Goal: Task Accomplishment & Management: Use online tool/utility

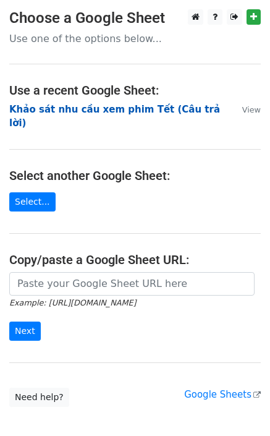
click at [188, 108] on strong "Khảo sát nhu cầu xem phim Tết (Câu trả lời)" at bounding box center [114, 116] width 211 height 25
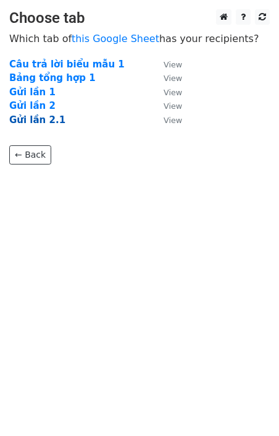
click at [32, 118] on strong "Gửi lần 2.1" at bounding box center [37, 119] width 56 height 11
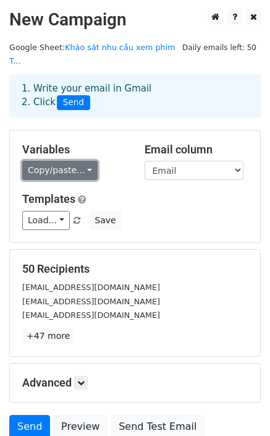
click at [76, 161] on link "Copy/paste..." at bounding box center [59, 170] width 75 height 19
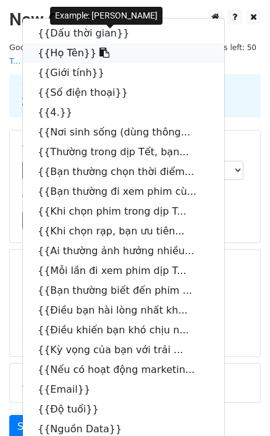
click at [61, 43] on link "{{Họ Tên}}" at bounding box center [123, 53] width 201 height 20
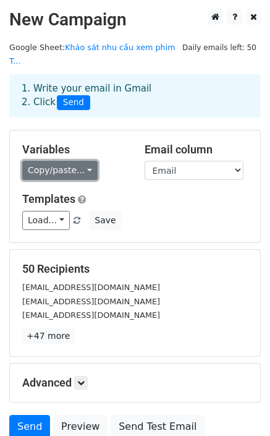
click at [56, 161] on link "Copy/paste..." at bounding box center [59, 170] width 75 height 19
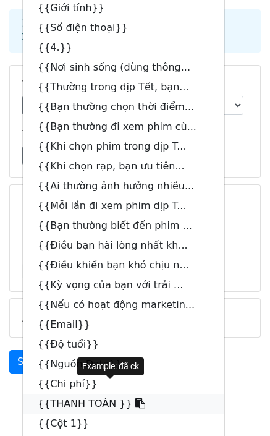
scroll to position [132, 0]
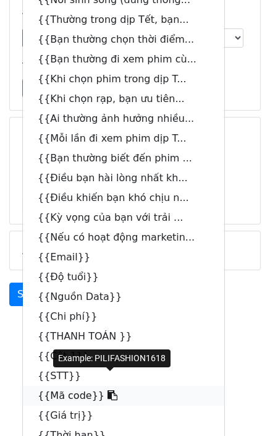
click at [108, 390] on icon at bounding box center [113, 395] width 10 height 10
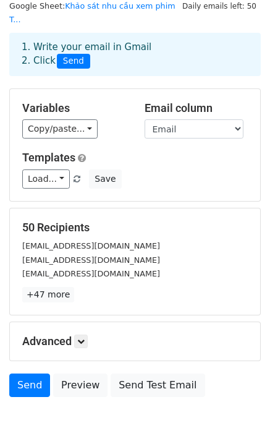
scroll to position [91, 0]
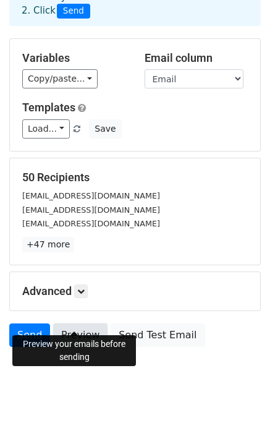
click at [87, 323] on link "Preview" at bounding box center [80, 334] width 54 height 23
click at [32, 324] on link "Send" at bounding box center [29, 334] width 41 height 23
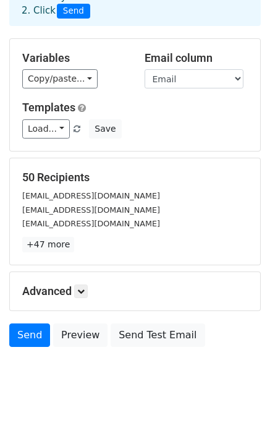
click at [83, 377] on body "New Campaign Daily emails left: 50 Google Sheet: Khảo sát nhu cầu xem phim T...…" at bounding box center [135, 160] width 270 height 484
click at [32, 323] on link "Send" at bounding box center [29, 334] width 41 height 23
click at [87, 284] on link at bounding box center [81, 291] width 14 height 14
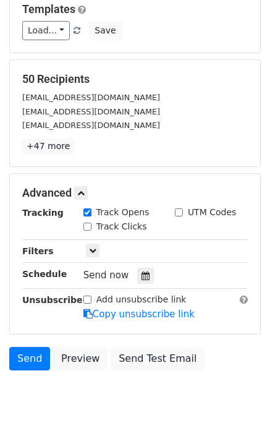
scroll to position [213, 0]
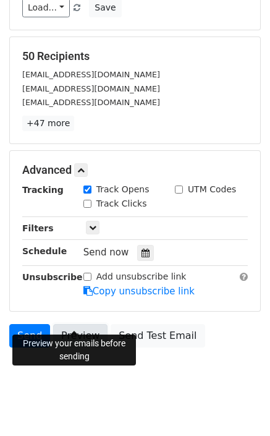
click at [55, 324] on link "Preview" at bounding box center [80, 335] width 54 height 23
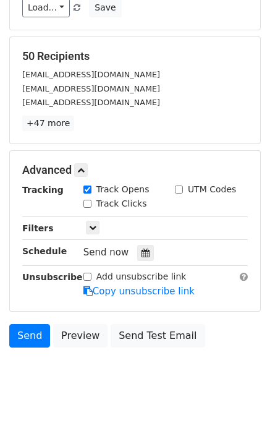
click at [163, 380] on body "New Campaign Daily emails left: 50 Google Sheet: Khảo sát nhu cầu xem phim T...…" at bounding box center [135, 100] width 270 height 606
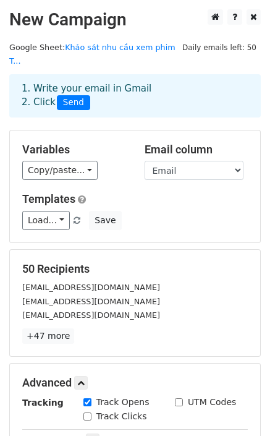
click at [69, 95] on span "Send" at bounding box center [73, 102] width 33 height 15
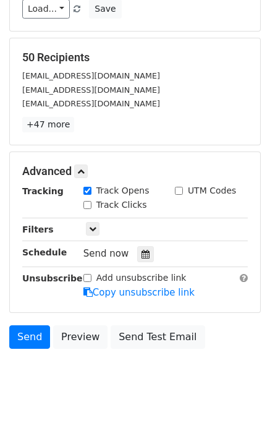
scroll to position [213, 0]
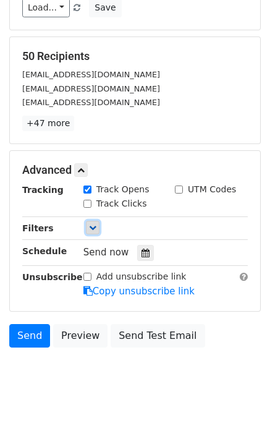
click at [93, 224] on icon at bounding box center [92, 227] width 7 height 7
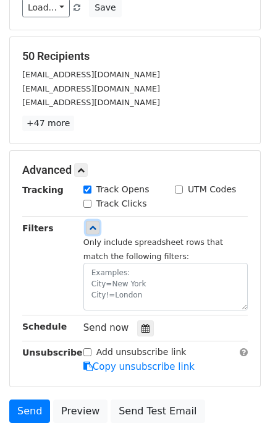
click at [91, 221] on link at bounding box center [93, 228] width 14 height 14
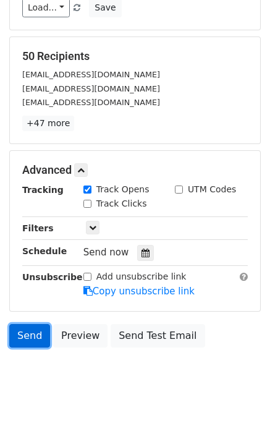
click at [25, 324] on link "Send" at bounding box center [29, 335] width 41 height 23
click at [161, 402] on html "New Campaign Daily emails left: 50 Google Sheet: Khảo sát nhu cầu xem phim T...…" at bounding box center [135, 119] width 270 height 665
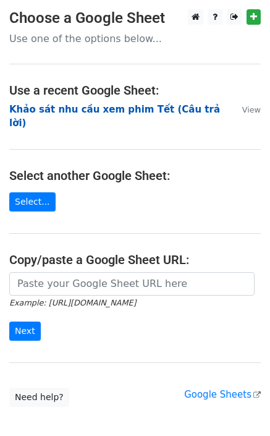
click at [126, 111] on strong "Khảo sát nhu cầu xem phim Tết (Câu trả lời)" at bounding box center [114, 116] width 211 height 25
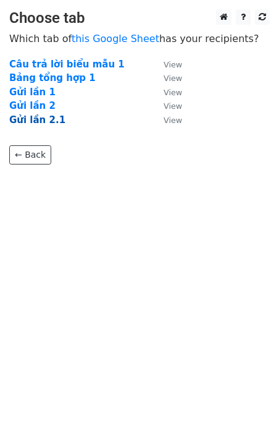
click at [41, 119] on strong "Gửi lần 2.1" at bounding box center [37, 119] width 56 height 11
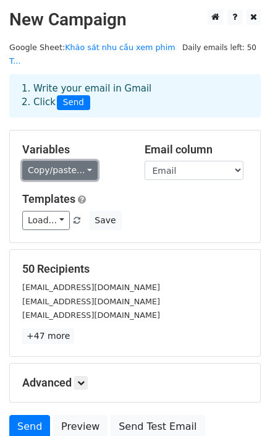
click at [83, 161] on link "Copy/paste..." at bounding box center [59, 170] width 75 height 19
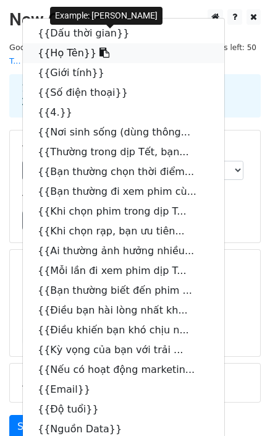
click at [65, 43] on link "{{Họ Tên}}" at bounding box center [123, 53] width 201 height 20
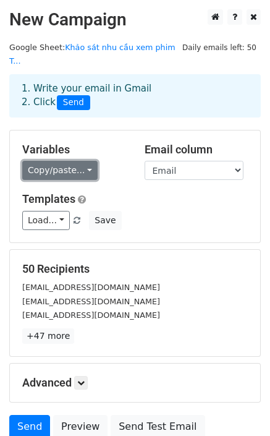
click at [79, 161] on link "Copy/paste..." at bounding box center [59, 170] width 75 height 19
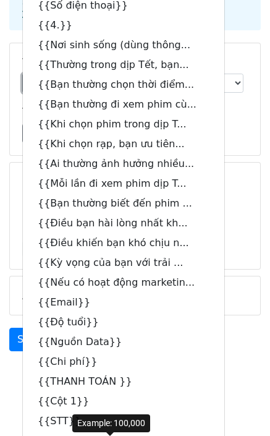
scroll to position [132, 0]
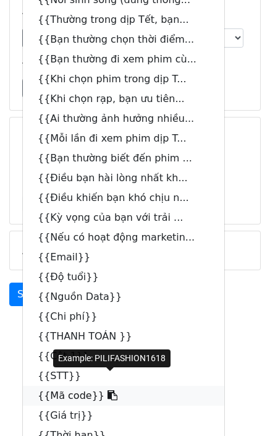
click at [75, 386] on link "{{Mã code}}" at bounding box center [123, 396] width 201 height 20
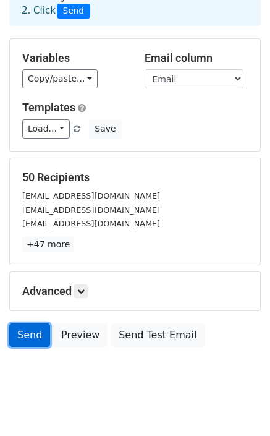
click at [31, 325] on link "Send" at bounding box center [29, 334] width 41 height 23
click at [38, 323] on link "Send" at bounding box center [29, 334] width 41 height 23
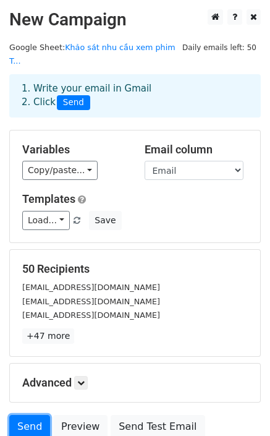
scroll to position [0, 0]
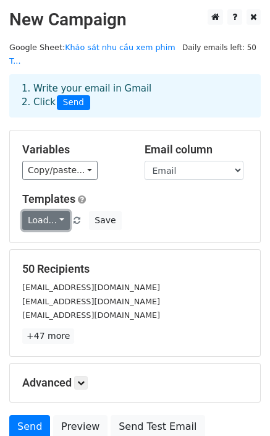
click at [43, 213] on link "Load..." at bounding box center [46, 220] width 48 height 19
click at [243, 211] on div "Load... No templates saved Save" at bounding box center [135, 220] width 244 height 19
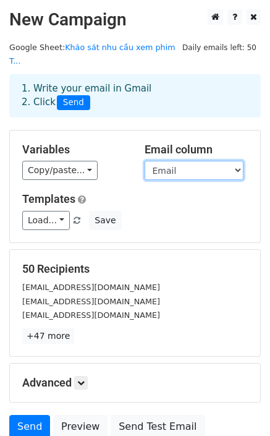
click at [230, 161] on select "Dấu thời gian Họ Tên Giới tính Số điện thoại 4. Nơi sinh sống (dùng thông tin t…" at bounding box center [194, 170] width 99 height 19
click at [145, 161] on select "Dấu thời gian Họ Tên Giới tính Số điện thoại 4. Nơi sinh sống (dùng thông tin t…" at bounding box center [194, 170] width 99 height 19
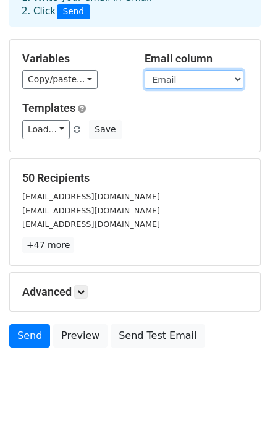
scroll to position [91, 0]
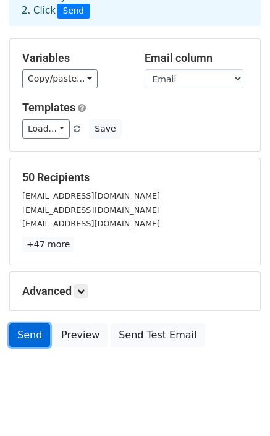
click at [20, 323] on link "Send" at bounding box center [29, 334] width 41 height 23
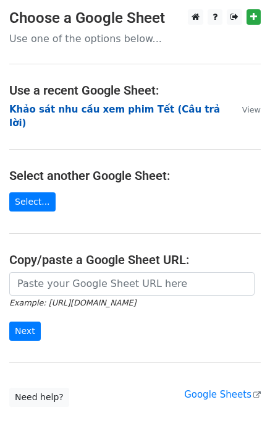
click at [99, 104] on strong "Khảo sát nhu cầu xem phim Tết (Câu trả lời)" at bounding box center [114, 116] width 211 height 25
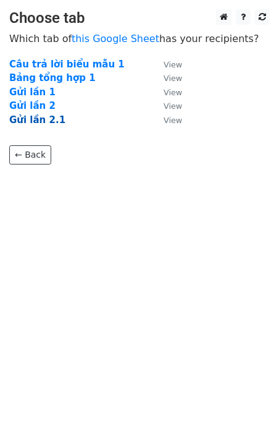
click at [39, 123] on strong "Gửi lần 2.1" at bounding box center [37, 119] width 56 height 11
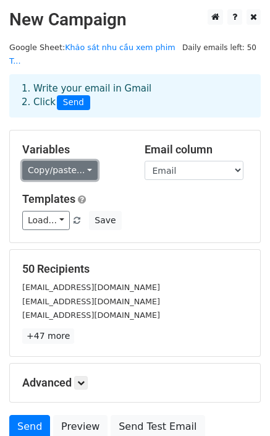
click at [43, 161] on link "Copy/paste..." at bounding box center [59, 170] width 75 height 19
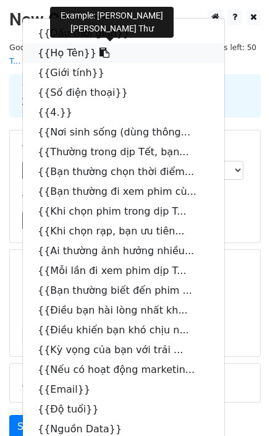
click at [81, 43] on link "{{Họ Tên}}" at bounding box center [123, 53] width 201 height 20
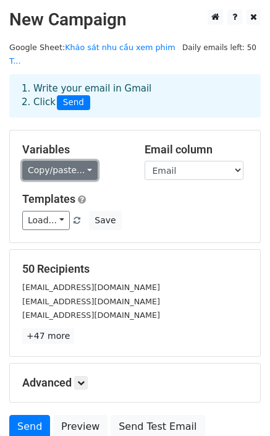
click at [69, 161] on link "Copy/paste..." at bounding box center [59, 170] width 75 height 19
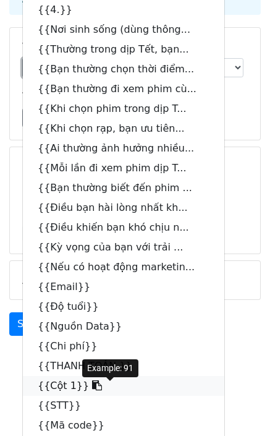
scroll to position [124, 0]
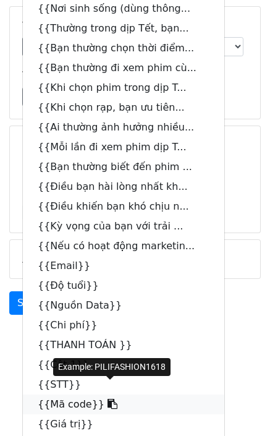
click at [64, 394] on link "{{Mã code}}" at bounding box center [123, 404] width 201 height 20
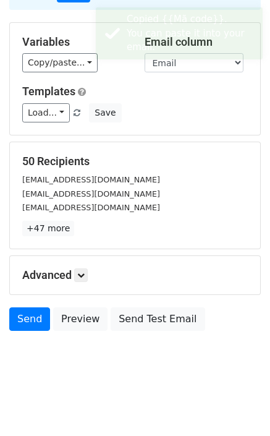
scroll to position [91, 0]
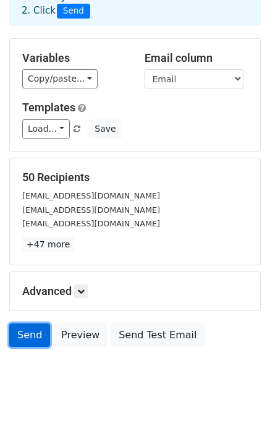
click at [34, 323] on link "Send" at bounding box center [29, 334] width 41 height 23
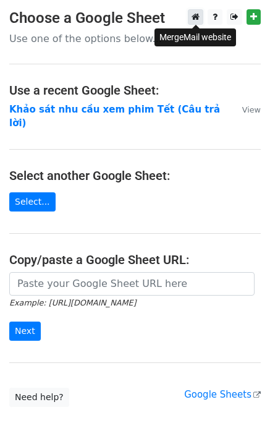
click at [192, 15] on icon at bounding box center [196, 16] width 8 height 9
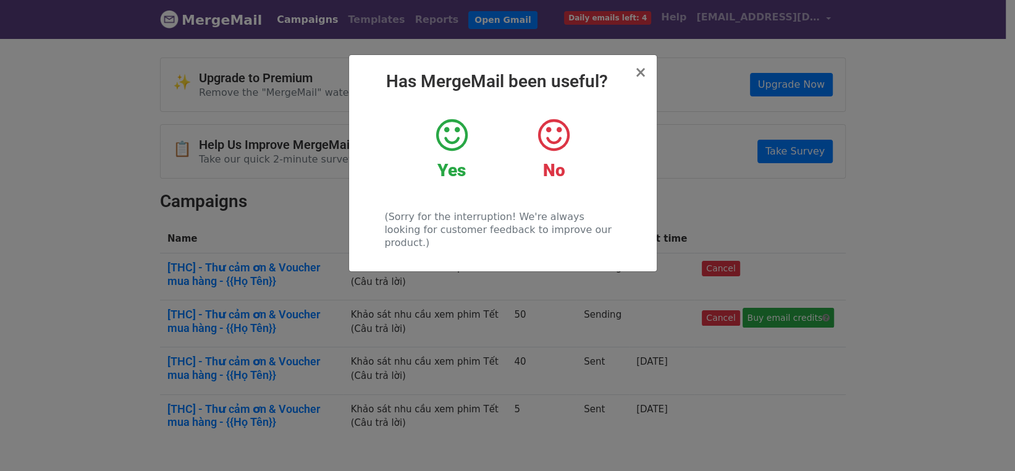
click at [447, 136] on icon at bounding box center [452, 135] width 32 height 37
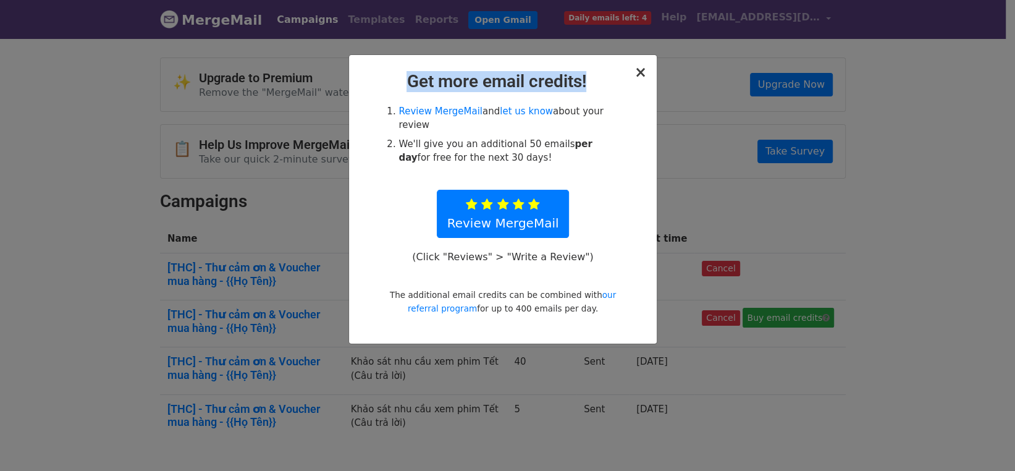
click at [645, 81] on div "× Get more email credits! Review MergeMail and let us know about your review We…" at bounding box center [503, 199] width 308 height 289
click at [645, 77] on span "×" at bounding box center [641, 72] width 12 height 17
